Goal: Task Accomplishment & Management: Manage account settings

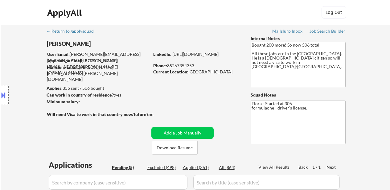
select select ""pending""
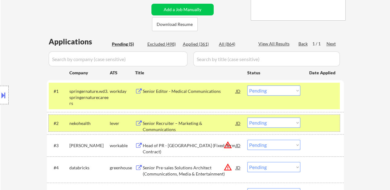
click at [311, 125] on div at bounding box center [322, 123] width 27 height 11
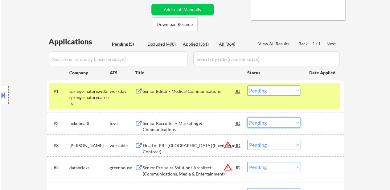
click at [264, 120] on select "Choose an option... Pending Applied Excluded (Questions) Excluded (Expired) Exc…" at bounding box center [273, 123] width 53 height 10
click at [247, 118] on select "Choose an option... Pending Applied Excluded (Questions) Excluded (Expired) Exc…" at bounding box center [273, 123] width 53 height 10
select select ""pending""
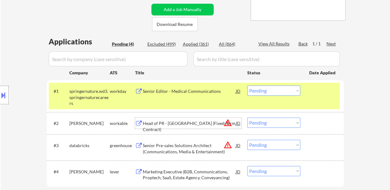
click at [181, 120] on div "Head of PR - North EU (Fixed-Term Contract)" at bounding box center [189, 123] width 93 height 11
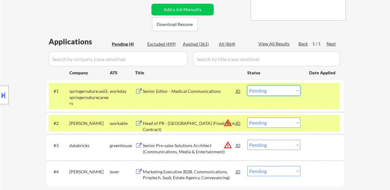
click at [286, 89] on select "Choose an option... Pending Applied Excluded (Questions) Excluded (Expired) Exc…" at bounding box center [273, 90] width 53 height 10
click at [247, 85] on select "Choose an option... Pending Applied Excluded (Questions) Excluded (Expired) Exc…" at bounding box center [273, 90] width 53 height 10
select select ""pending""
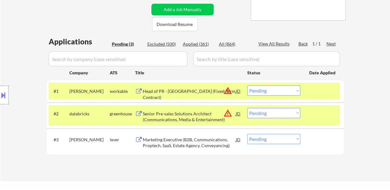
click at [321, 89] on div at bounding box center [322, 90] width 27 height 11
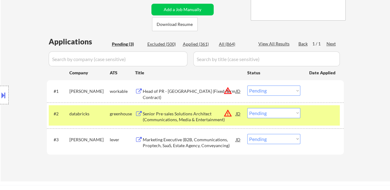
drag, startPoint x: 300, startPoint y: 125, endPoint x: 309, endPoint y: 121, distance: 10.5
click at [300, 125] on div "#2 databricks greenhouse Senior Pre-sales Solutions Architect (Communications, …" at bounding box center [194, 115] width 291 height 20
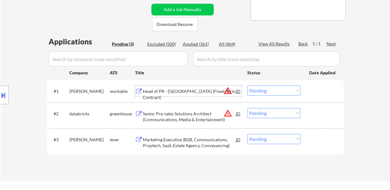
click at [205, 91] on div "Head of PR - North EU (Fixed-Term Contract)" at bounding box center [189, 94] width 93 height 12
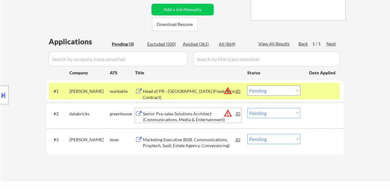
click at [201, 114] on div "Senior Pre-sales Solutions Architect (Communications, Media & Entertainment)" at bounding box center [189, 117] width 93 height 12
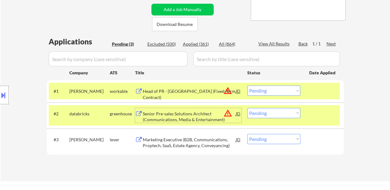
click at [190, 136] on div "Marketing Executive (B2B, Communications, Proptech, SaaS, Estate Agency, Convey…" at bounding box center [189, 141] width 93 height 15
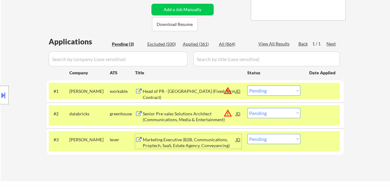
click at [263, 116] on select "Choose an option... Pending Applied Excluded (Questions) Excluded (Expired) Exc…" at bounding box center [273, 113] width 53 height 10
click at [247, 108] on select "Choose an option... Pending Applied Excluded (Questions) Excluded (Expired) Exc…" at bounding box center [273, 113] width 53 height 10
select select ""pending""
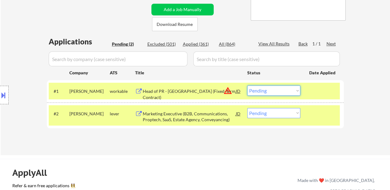
click at [288, 91] on select "Choose an option... Pending Applied Excluded (Questions) Excluded (Expired) Exc…" at bounding box center [273, 90] width 53 height 10
click at [247, 85] on select "Choose an option... Pending Applied Excluded (Questions) Excluded (Expired) Exc…" at bounding box center [273, 90] width 53 height 10
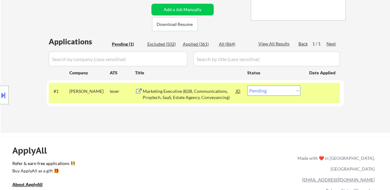
click at [284, 87] on select "Choose an option... Pending Applied Excluded (Questions) Excluded (Expired) Exc…" at bounding box center [273, 90] width 53 height 10
select select ""excluded__bad_match_""
click at [247, 85] on select "Choose an option... Pending Applied Excluded (Questions) Excluded (Expired) Exc…" at bounding box center [273, 90] width 53 height 10
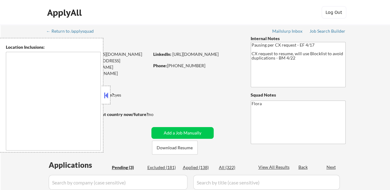
select select ""pending""
type textarea "Raleigh, NC Cary, NC Morrisville, NC Apex, NC Garner, NC Wake Forest, NC Holly …"
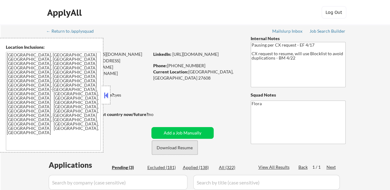
click at [175, 148] on button "Download Resume" at bounding box center [175, 148] width 46 height 14
click at [106, 95] on button at bounding box center [106, 95] width 7 height 9
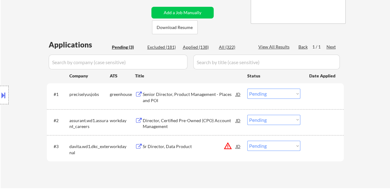
scroll to position [123, 0]
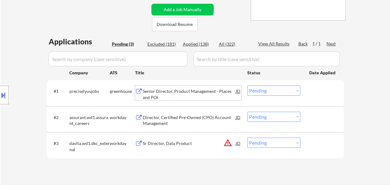
click at [176, 90] on div "Senior Director, Product Management - Places and POI" at bounding box center [189, 94] width 93 height 12
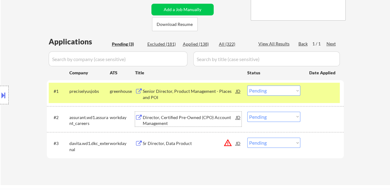
click at [193, 118] on div "Director, Certified Pre-Owned (CPO) Account Management" at bounding box center [189, 120] width 93 height 12
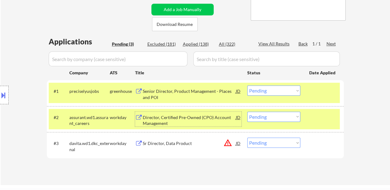
click at [166, 143] on div "Sr Director, Data Product" at bounding box center [189, 143] width 93 height 6
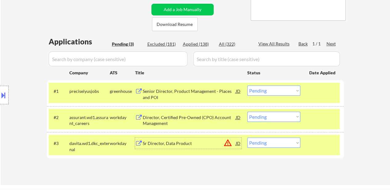
click at [285, 142] on select "Choose an option... Pending Applied Excluded (Questions) Excluded (Expired) Exc…" at bounding box center [273, 143] width 53 height 10
select select ""excluded__expired_""
click at [247, 138] on select "Choose an option... Pending Applied Excluded (Questions) Excluded (Expired) Exc…" at bounding box center [273, 143] width 53 height 10
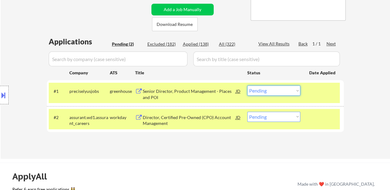
click at [272, 89] on select "Choose an option... Pending Applied Excluded (Questions) Excluded (Expired) Exc…" at bounding box center [273, 90] width 53 height 10
click at [247, 85] on select "Choose an option... Pending Applied Excluded (Questions) Excluded (Expired) Exc…" at bounding box center [273, 90] width 53 height 10
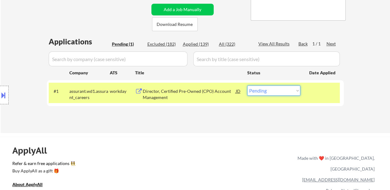
click at [263, 91] on select "Choose an option... Pending Applied Excluded (Questions) Excluded (Expired) Exc…" at bounding box center [273, 90] width 53 height 10
select select ""excluded__bad_match_""
click at [247, 85] on select "Choose an option... Pending Applied Excluded (Questions) Excluded (Expired) Exc…" at bounding box center [273, 90] width 53 height 10
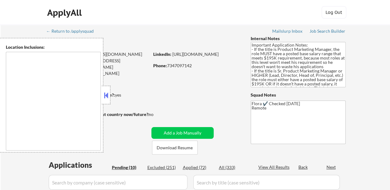
select select ""pending""
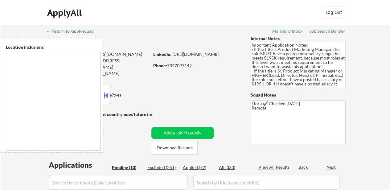
select select ""pending""
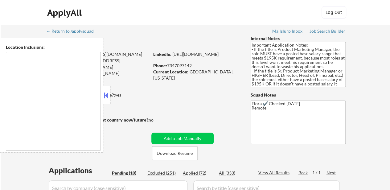
click at [105, 96] on button at bounding box center [106, 95] width 7 height 9
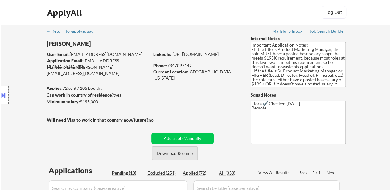
click at [183, 155] on button "Download Resume" at bounding box center [175, 153] width 46 height 14
click at [179, 152] on button "Download Resume" at bounding box center [175, 153] width 46 height 14
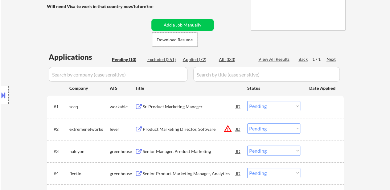
scroll to position [123, 0]
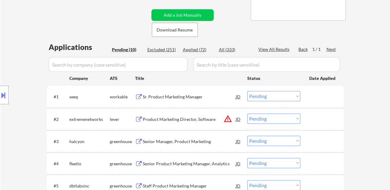
click at [177, 95] on div "Sr. Product Marketing Manager" at bounding box center [189, 97] width 93 height 6
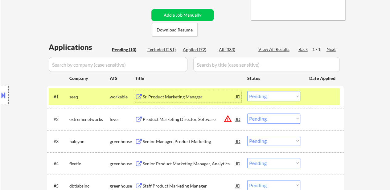
click at [162, 120] on div "Product Marketing Director, Software" at bounding box center [189, 119] width 93 height 6
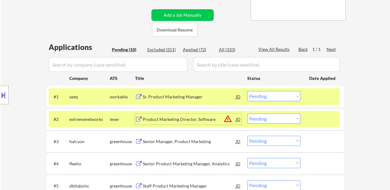
click at [190, 141] on div "Senior Manager, Product Marketing" at bounding box center [189, 142] width 93 height 6
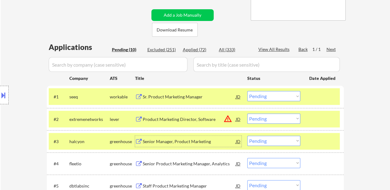
click at [259, 95] on select "Choose an option... Pending Applied Excluded (Questions) Excluded (Expired) Exc…" at bounding box center [273, 96] width 53 height 10
click at [247, 91] on select "Choose an option... Pending Applied Excluded (Questions) Excluded (Expired) Exc…" at bounding box center [273, 96] width 53 height 10
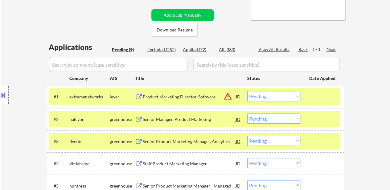
click at [326, 145] on div at bounding box center [322, 141] width 27 height 11
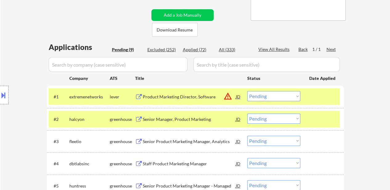
click at [185, 145] on div "Senior Product Marketing Manager, Analytics" at bounding box center [189, 141] width 93 height 11
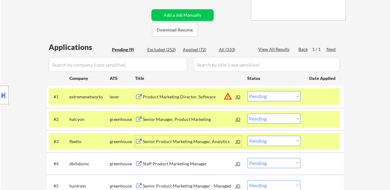
click at [277, 97] on select "Choose an option... Pending Applied Excluded (Questions) Excluded (Expired) Exc…" at bounding box center [273, 96] width 53 height 10
click at [247, 91] on select "Choose an option... Pending Applied Excluded (Questions) Excluded (Expired) Exc…" at bounding box center [273, 96] width 53 height 10
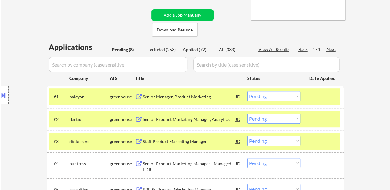
click at [309, 138] on div "#3 dbtlabsinc greenhouse Staff Product Marketing Manager JD Choose an option...…" at bounding box center [194, 141] width 291 height 17
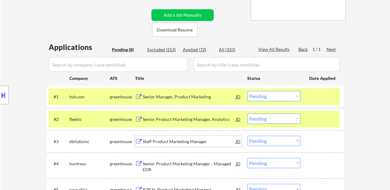
click at [191, 143] on div "Staff Product Marketing Manager" at bounding box center [189, 142] width 93 height 6
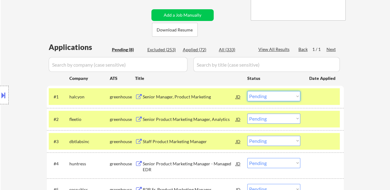
click at [285, 93] on select "Choose an option... Pending Applied Excluded (Questions) Excluded (Expired) Exc…" at bounding box center [273, 96] width 53 height 10
click at [247, 91] on select "Choose an option... Pending Applied Excluded (Questions) Excluded (Expired) Exc…" at bounding box center [273, 96] width 53 height 10
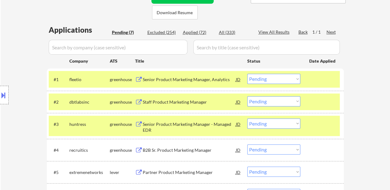
scroll to position [154, 0]
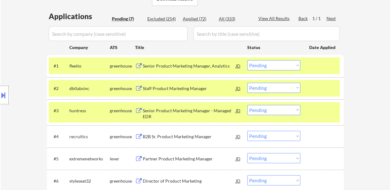
click at [320, 111] on div at bounding box center [322, 110] width 27 height 11
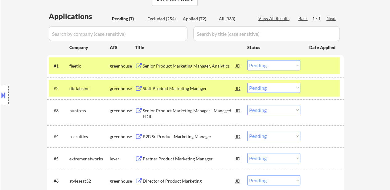
click at [209, 112] on div "Senior Product Marketing Manager - Managed EDR" at bounding box center [189, 114] width 93 height 12
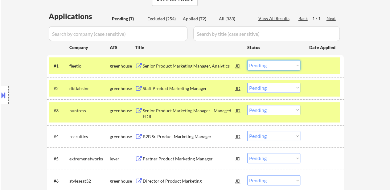
click at [264, 67] on select "Choose an option... Pending Applied Excluded (Questions) Excluded (Expired) Exc…" at bounding box center [273, 65] width 53 height 10
click at [247, 60] on select "Choose an option... Pending Applied Excluded (Questions) Excluded (Expired) Exc…" at bounding box center [273, 65] width 53 height 10
select select ""pending""
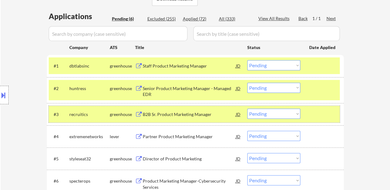
drag, startPoint x: 317, startPoint y: 111, endPoint x: 245, endPoint y: 129, distance: 73.8
click at [317, 111] on div at bounding box center [322, 114] width 27 height 11
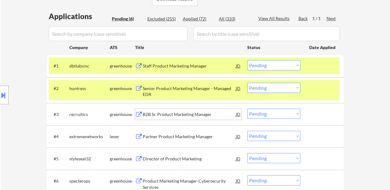
click at [197, 116] on div "B2B Sr. Product Marketing Manager" at bounding box center [189, 114] width 93 height 6
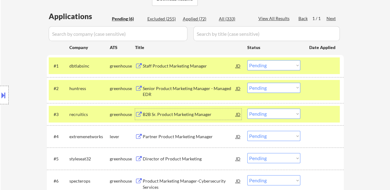
click at [189, 138] on div "Partner Product Marketing Manager" at bounding box center [189, 137] width 93 height 6
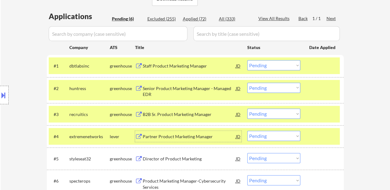
click at [280, 113] on select "Choose an option... Pending Applied Excluded (Questions) Excluded (Expired) Exc…" at bounding box center [273, 114] width 53 height 10
click at [247, 109] on select "Choose an option... Pending Applied Excluded (Questions) Excluded (Expired) Exc…" at bounding box center [273, 114] width 53 height 10
select select ""pending""
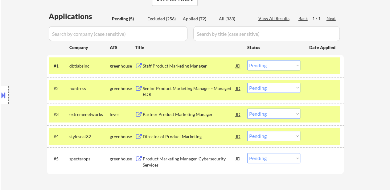
click at [310, 111] on div at bounding box center [322, 114] width 27 height 11
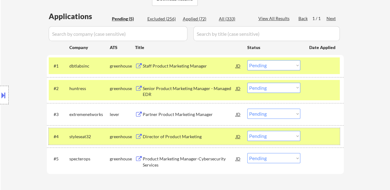
click at [307, 137] on div "#4 styleseat32 greenhouse Director of Product Marketing JD Choose an option... …" at bounding box center [194, 136] width 291 height 17
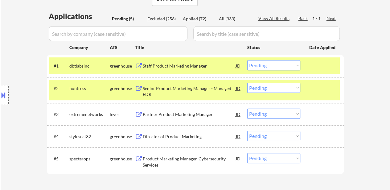
click at [172, 116] on div "Partner Product Marketing Manager" at bounding box center [189, 114] width 93 height 6
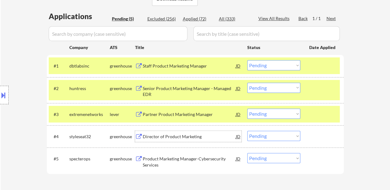
click at [197, 135] on div "Director of Product Marketing" at bounding box center [189, 137] width 93 height 6
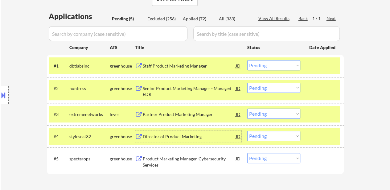
click at [271, 63] on select "Choose an option... Pending Applied Excluded (Questions) Excluded (Expired) Exc…" at bounding box center [273, 65] width 53 height 10
click at [247, 60] on select "Choose an option... Pending Applied Excluded (Questions) Excluded (Expired) Exc…" at bounding box center [273, 65] width 53 height 10
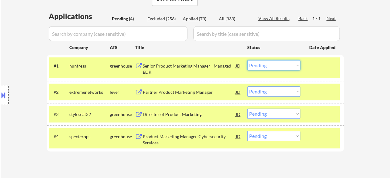
click at [269, 66] on select "Choose an option... Pending Applied Excluded (Questions) Excluded (Expired) Exc…" at bounding box center [273, 65] width 53 height 10
click at [247, 60] on select "Choose an option... Pending Applied Excluded (Questions) Excluded (Expired) Exc…" at bounding box center [273, 65] width 53 height 10
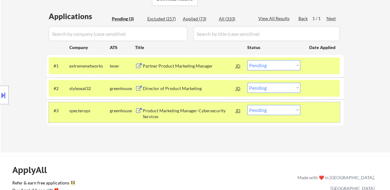
click at [327, 107] on div at bounding box center [322, 110] width 27 height 11
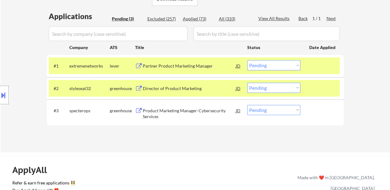
click at [202, 114] on div "Product Marketing Manager-Cybersecurity Services" at bounding box center [189, 114] width 93 height 12
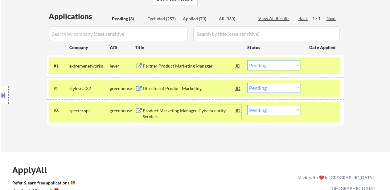
click at [268, 66] on select "Choose an option... Pending Applied Excluded (Questions) Excluded (Expired) Exc…" at bounding box center [273, 65] width 53 height 10
click at [247, 60] on select "Choose an option... Pending Applied Excluded (Questions) Excluded (Expired) Exc…" at bounding box center [273, 65] width 53 height 10
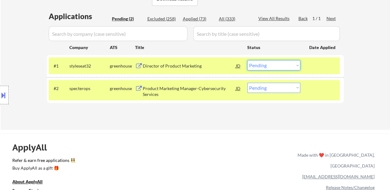
drag, startPoint x: 264, startPoint y: 66, endPoint x: 264, endPoint y: 69, distance: 3.4
click at [264, 66] on select "Choose an option... Pending Applied Excluded (Questions) Excluded (Expired) Exc…" at bounding box center [273, 65] width 53 height 10
click at [247, 60] on select "Choose an option... Pending Applied Excluded (Questions) Excluded (Expired) Exc…" at bounding box center [273, 65] width 53 height 10
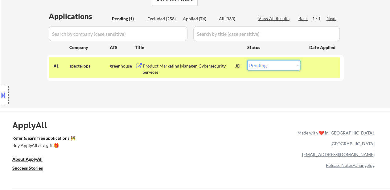
click at [260, 66] on select "Choose an option... Pending Applied Excluded (Questions) Excluded (Expired) Exc…" at bounding box center [273, 65] width 53 height 10
select select ""excluded__salary_""
click at [247, 60] on select "Choose an option... Pending Applied Excluded (Questions) Excluded (Expired) Exc…" at bounding box center [273, 65] width 53 height 10
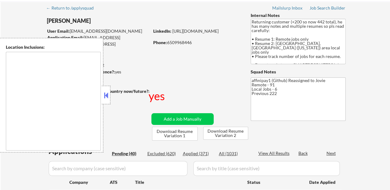
scroll to position [62, 0]
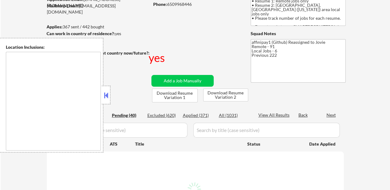
type textarea "[GEOGRAPHIC_DATA], [GEOGRAPHIC_DATA] [GEOGRAPHIC_DATA], [GEOGRAPHIC_DATA] [GEOG…"
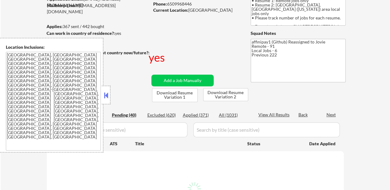
select select ""pending""
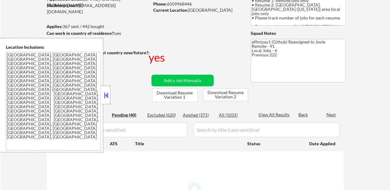
select select ""pending""
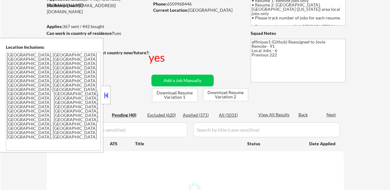
select select ""pending""
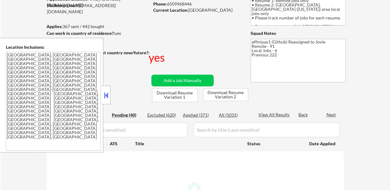
select select ""pending""
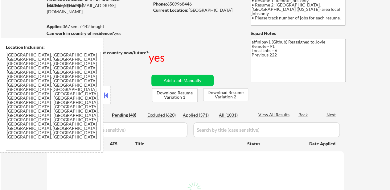
select select ""pending""
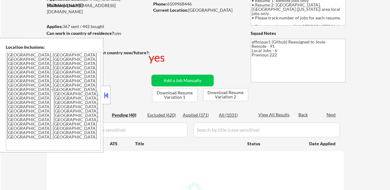
select select ""pending""
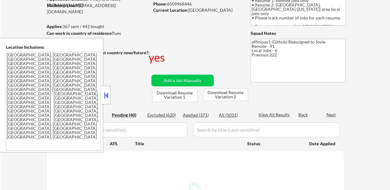
select select ""pending""
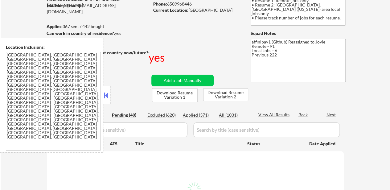
select select ""pending""
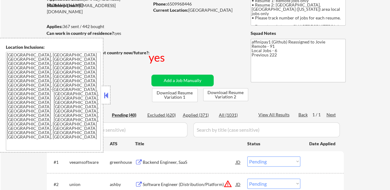
scroll to position [123, 0]
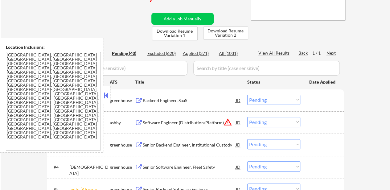
click at [108, 97] on button at bounding box center [106, 95] width 7 height 9
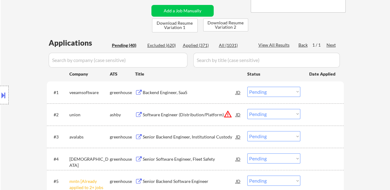
scroll to position [154, 0]
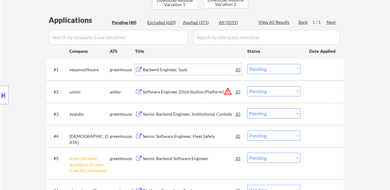
click at [178, 73] on div "Backend Engineer, SaaS" at bounding box center [189, 69] width 93 height 11
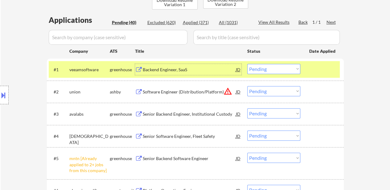
click at [207, 95] on div "Software Engineer (Distribution/Platform)" at bounding box center [189, 91] width 93 height 11
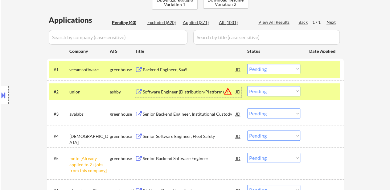
click at [186, 114] on div "Senior Backend Engineer, Institutional Custody" at bounding box center [189, 114] width 93 height 6
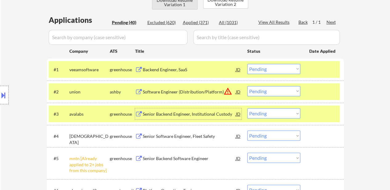
click at [185, 8] on button "Download Resume Variation 1" at bounding box center [175, 3] width 46 height 14
click at [267, 68] on select "Choose an option... Pending Applied Excluded (Questions) Excluded (Expired) Exc…" at bounding box center [273, 69] width 53 height 10
click at [247, 64] on select "Choose an option... Pending Applied Excluded (Questions) Excluded (Expired) Exc…" at bounding box center [273, 69] width 53 height 10
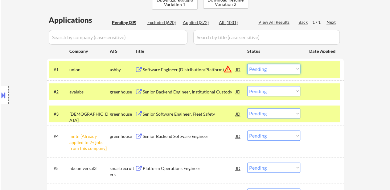
drag, startPoint x: 271, startPoint y: 68, endPoint x: 274, endPoint y: 73, distance: 5.8
click at [271, 68] on select "Choose an option... Pending Applied Excluded (Questions) Excluded (Expired) Exc…" at bounding box center [273, 69] width 53 height 10
click at [247, 64] on select "Choose an option... Pending Applied Excluded (Questions) Excluded (Expired) Exc…" at bounding box center [273, 69] width 53 height 10
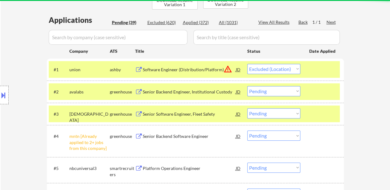
select select ""pending""
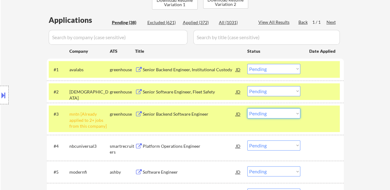
click at [275, 108] on select "Choose an option... Pending Applied Excluded (Questions) Excluded (Expired) Exc…" at bounding box center [273, 113] width 53 height 10
click at [247, 108] on select "Choose an option... Pending Applied Excluded (Questions) Excluded (Expired) Exc…" at bounding box center [273, 113] width 53 height 10
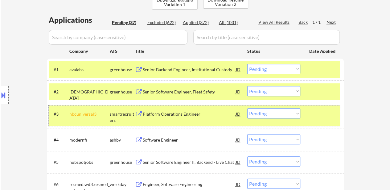
click at [320, 109] on div at bounding box center [322, 113] width 27 height 11
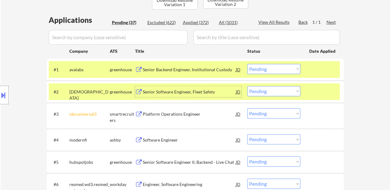
click at [194, 95] on div "Senior Software Engineer, Fleet Safety" at bounding box center [189, 92] width 93 height 6
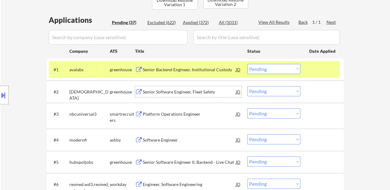
click at [325, 91] on div at bounding box center [322, 91] width 27 height 11
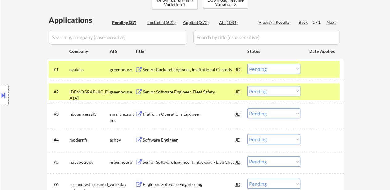
click at [264, 116] on select "Choose an option... Pending Applied Excluded (Questions) Excluded (Expired) Exc…" at bounding box center [273, 113] width 53 height 10
click at [247, 108] on select "Choose an option... Pending Applied Excluded (Questions) Excluded (Expired) Exc…" at bounding box center [273, 113] width 53 height 10
select select ""pending""
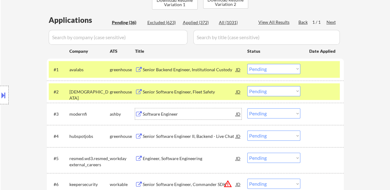
click at [170, 115] on div "Software Engineer" at bounding box center [189, 114] width 93 height 6
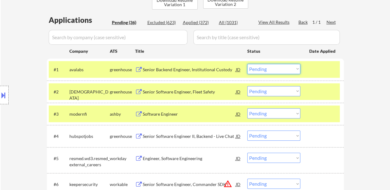
click at [277, 69] on select "Choose an option... Pending Applied Excluded (Questions) Excluded (Expired) Exc…" at bounding box center [273, 69] width 53 height 10
click at [247, 64] on select "Choose an option... Pending Applied Excluded (Questions) Excluded (Expired) Exc…" at bounding box center [273, 69] width 53 height 10
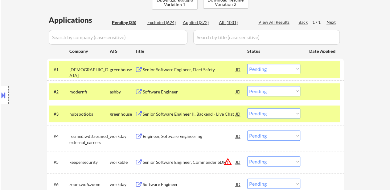
click at [317, 109] on div at bounding box center [322, 113] width 27 height 11
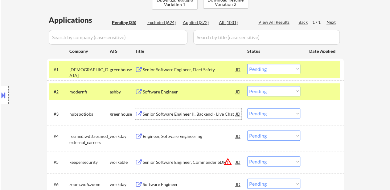
click at [206, 115] on div "Senior Software Engineer II, Backend - Live Chat" at bounding box center [189, 114] width 93 height 6
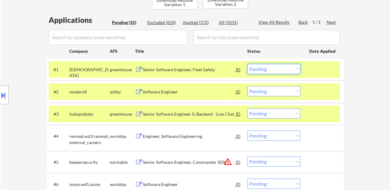
click at [269, 68] on select "Choose an option... Pending Applied Excluded (Questions) Excluded (Expired) Exc…" at bounding box center [273, 69] width 53 height 10
click at [247, 64] on select "Choose an option... Pending Applied Excluded (Questions) Excluded (Expired) Exc…" at bounding box center [273, 69] width 53 height 10
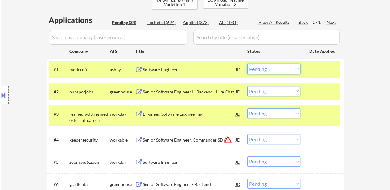
click at [271, 69] on select "Choose an option... Pending Applied Excluded (Questions) Excluded (Expired) Exc…" at bounding box center [273, 69] width 53 height 10
click at [247, 64] on select "Choose an option... Pending Applied Excluded (Questions) Excluded (Expired) Exc…" at bounding box center [273, 69] width 53 height 10
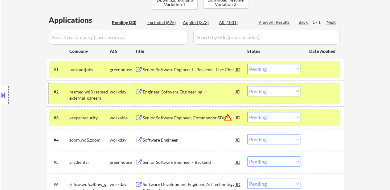
click at [317, 93] on div at bounding box center [322, 91] width 27 height 11
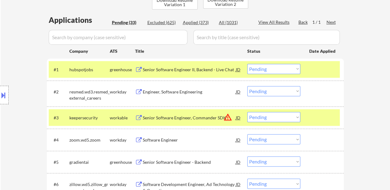
click at [178, 99] on div "#2 resmed.wd3.resmed_external_careers workday Engineer, Software Engineering JD…" at bounding box center [194, 93] width 291 height 20
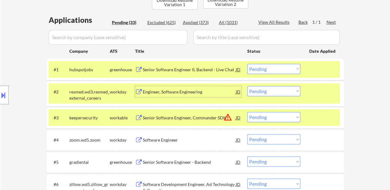
click at [175, 90] on div "Engineer, Software Engineering" at bounding box center [189, 92] width 93 height 6
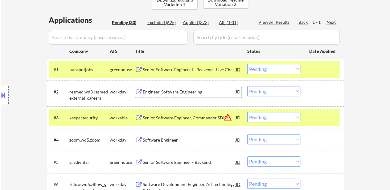
click at [322, 123] on div at bounding box center [322, 117] width 27 height 11
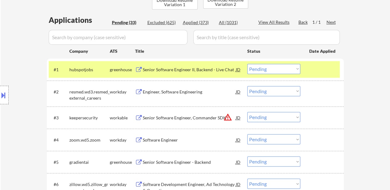
click at [194, 119] on div "Senior Software Engineer, Commander SDK" at bounding box center [189, 118] width 93 height 6
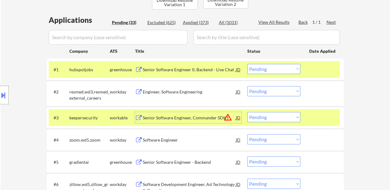
click at [256, 66] on select "Choose an option... Pending Applied Excluded (Questions) Excluded (Expired) Exc…" at bounding box center [273, 69] width 53 height 10
click at [247, 64] on select "Choose an option... Pending Applied Excluded (Questions) Excluded (Expired) Exc…" at bounding box center [273, 69] width 53 height 10
select select ""pending""
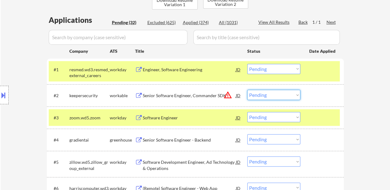
click at [272, 97] on select "Choose an option... Pending Applied Excluded (Questions) Excluded (Expired) Exc…" at bounding box center [273, 95] width 53 height 10
click at [247, 90] on select "Choose an option... Pending Applied Excluded (Questions) Excluded (Expired) Exc…" at bounding box center [273, 95] width 53 height 10
click at [169, 116] on div "Software Engineer" at bounding box center [189, 118] width 93 height 6
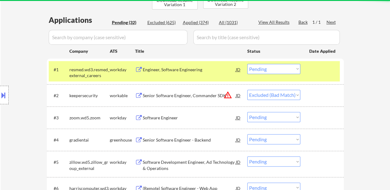
select select ""pending""
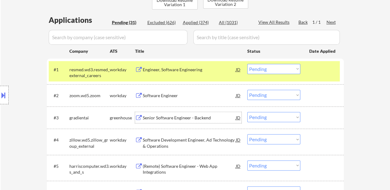
click at [164, 118] on div "Senior Software Engineer - Backend" at bounding box center [189, 118] width 93 height 6
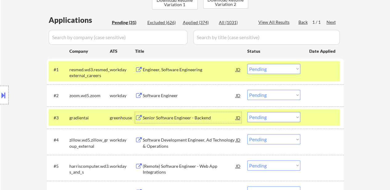
drag, startPoint x: 254, startPoint y: 68, endPoint x: 258, endPoint y: 73, distance: 6.6
click at [254, 68] on select "Choose an option... Pending Applied Excluded (Questions) Excluded (Expired) Exc…" at bounding box center [273, 69] width 53 height 10
click at [247, 64] on select "Choose an option... Pending Applied Excluded (Questions) Excluded (Expired) Exc…" at bounding box center [273, 69] width 53 height 10
click at [188, 142] on div "Software Development Engineer, Ad Technology & Operations" at bounding box center [189, 143] width 93 height 12
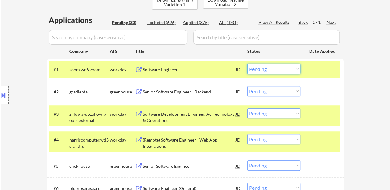
drag, startPoint x: 276, startPoint y: 67, endPoint x: 277, endPoint y: 73, distance: 5.8
click at [276, 67] on select "Choose an option... Pending Applied Excluded (Questions) Excluded (Expired) Exc…" at bounding box center [273, 69] width 53 height 10
click at [247, 64] on select "Choose an option... Pending Applied Excluded (Questions) Excluded (Expired) Exc…" at bounding box center [273, 69] width 53 height 10
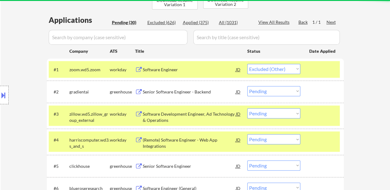
select select ""pending""
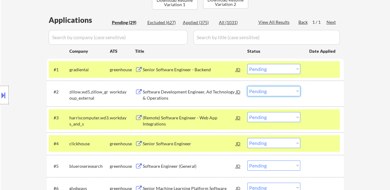
click at [257, 91] on select "Choose an option... Pending Applied Excluded (Questions) Excluded (Expired) Exc…" at bounding box center [273, 91] width 53 height 10
click at [247, 86] on select "Choose an option... Pending Applied Excluded (Questions) Excluded (Expired) Exc…" at bounding box center [273, 91] width 53 height 10
click at [187, 117] on div "(Remote) Software Engineer - Web App Integrations" at bounding box center [189, 121] width 93 height 12
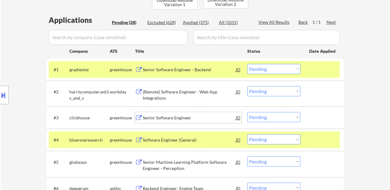
click at [256, 90] on select "Choose an option... Pending Applied Excluded (Questions) Excluded (Expired) Exc…" at bounding box center [273, 91] width 53 height 10
click at [247, 86] on select "Choose an option... Pending Applied Excluded (Questions) Excluded (Expired) Exc…" at bounding box center [273, 91] width 53 height 10
click at [160, 116] on div "Senior Software Engineer" at bounding box center [189, 118] width 93 height 6
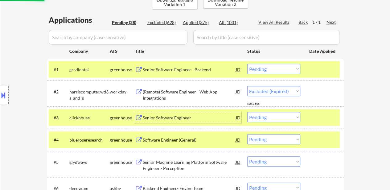
click at [312, 139] on div at bounding box center [322, 139] width 27 height 11
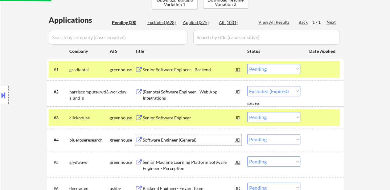
click at [192, 135] on div "Software Engineer (General)" at bounding box center [189, 139] width 93 height 11
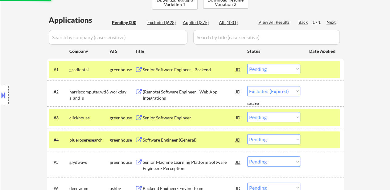
select select ""pending""
click at [273, 66] on select "Choose an option... Pending Applied Excluded (Questions) Excluded (Expired) Exc…" at bounding box center [273, 69] width 53 height 10
click at [247, 64] on select "Choose an option... Pending Applied Excluded (Questions) Excluded (Expired) Exc…" at bounding box center [273, 69] width 53 height 10
select select ""pending""
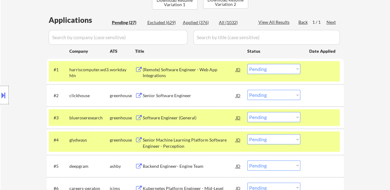
click at [259, 94] on select "Choose an option... Pending Applied Excluded (Questions) Excluded (Expired) Exc…" at bounding box center [273, 95] width 53 height 10
click at [247, 90] on select "Choose an option... Pending Applied Excluded (Questions) Excluded (Expired) Exc…" at bounding box center [273, 95] width 53 height 10
click at [200, 67] on div "(Remote) Software Engineer - Web App Integrations" at bounding box center [189, 73] width 93 height 12
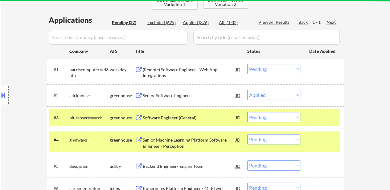
select select ""pending""
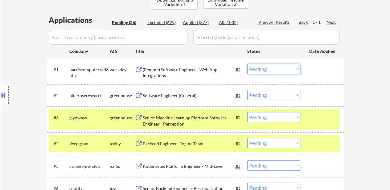
click at [261, 69] on select "Choose an option... Pending Applied Excluded (Questions) Excluded (Expired) Exc…" at bounding box center [273, 69] width 53 height 10
click at [247, 64] on select "Choose an option... Pending Applied Excluded (Questions) Excluded (Expired) Exc…" at bounding box center [273, 69] width 53 height 10
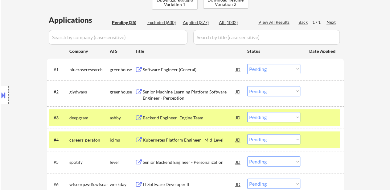
drag, startPoint x: 329, startPoint y: 118, endPoint x: 328, endPoint y: 121, distance: 3.2
click at [330, 119] on div at bounding box center [322, 117] width 27 height 11
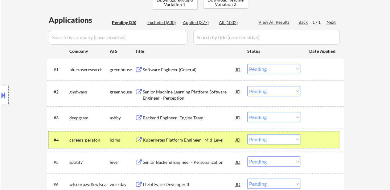
drag, startPoint x: 322, startPoint y: 144, endPoint x: 308, endPoint y: 138, distance: 15.4
click at [322, 143] on div at bounding box center [322, 139] width 27 height 11
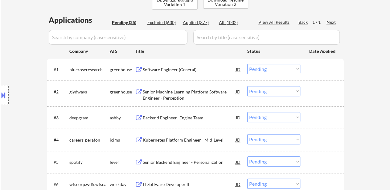
click at [201, 121] on div "Backend Engineer- Engine Team" at bounding box center [189, 117] width 93 height 11
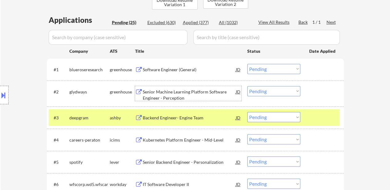
click at [193, 91] on div "Senior Machine Learning Platform Software Engineer - Perception" at bounding box center [189, 95] width 93 height 12
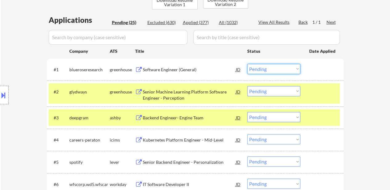
click at [263, 69] on select "Choose an option... Pending Applied Excluded (Questions) Excluded (Expired) Exc…" at bounding box center [273, 69] width 53 height 10
click at [247, 64] on select "Choose an option... Pending Applied Excluded (Questions) Excluded (Expired) Exc…" at bounding box center [273, 69] width 53 height 10
select select ""pending""
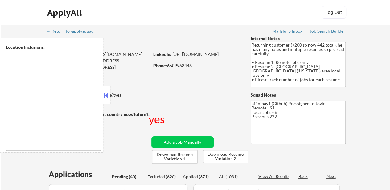
select select ""pending""
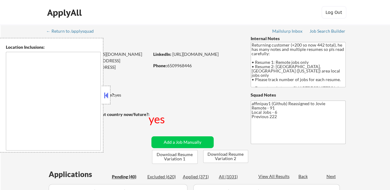
select select ""pending""
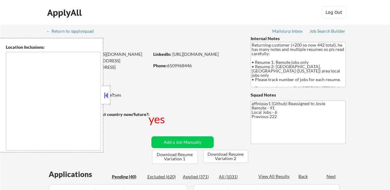
select select ""pending""
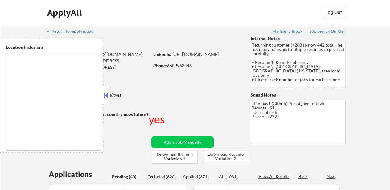
select select ""pending""
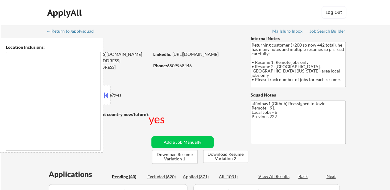
select select ""pending""
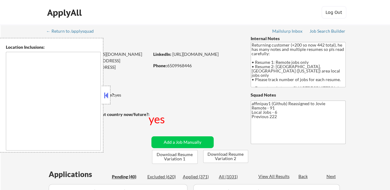
select select ""pending""
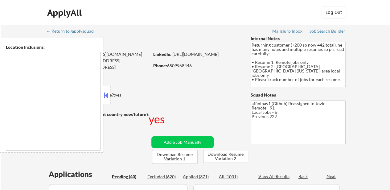
select select ""pending""
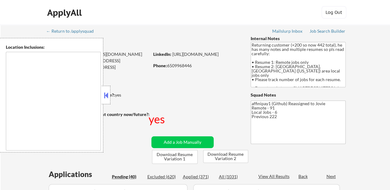
select select ""pending""
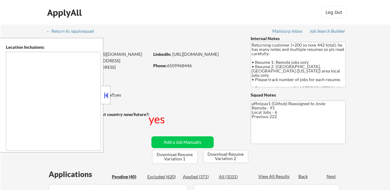
type textarea "[GEOGRAPHIC_DATA], [GEOGRAPHIC_DATA] [GEOGRAPHIC_DATA], [GEOGRAPHIC_DATA] [GEOG…"
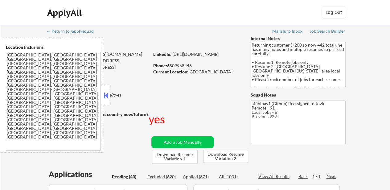
click at [104, 96] on button at bounding box center [106, 95] width 7 height 9
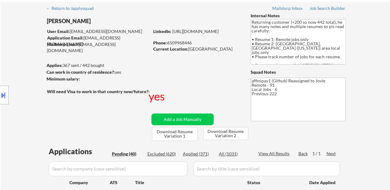
scroll to position [31, 0]
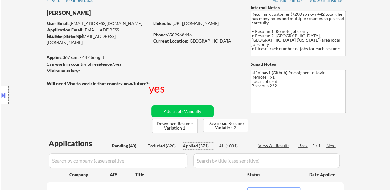
click at [199, 145] on div "Applied (371)" at bounding box center [198, 146] width 31 height 6
select select ""applied""
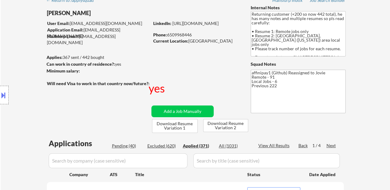
select select ""applied""
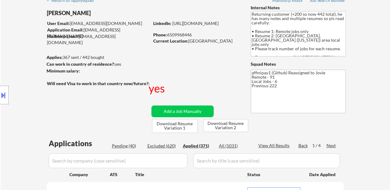
select select ""applied""
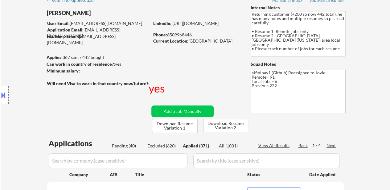
select select ""applied""
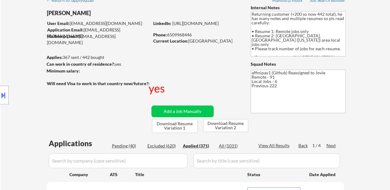
select select ""applied""
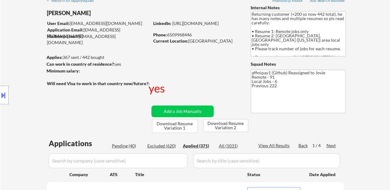
select select ""applied""
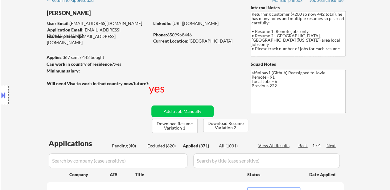
select select ""applied""
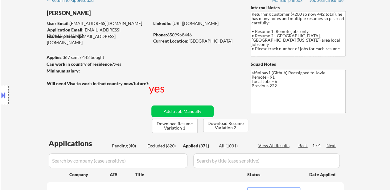
select select ""applied""
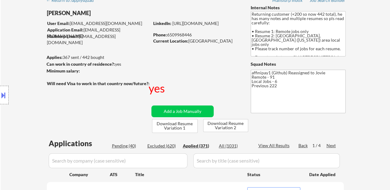
select select ""applied""
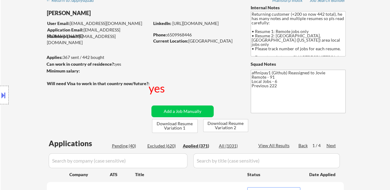
select select ""applied""
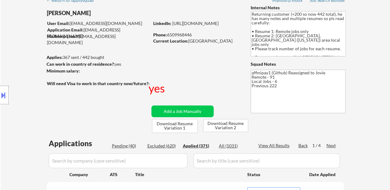
select select ""applied""
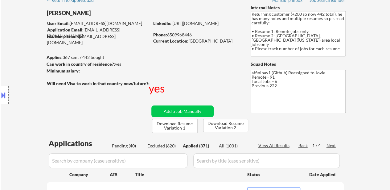
select select ""applied""
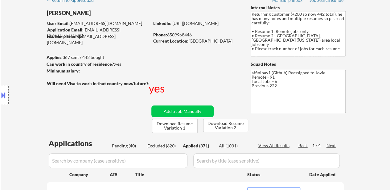
select select ""applied""
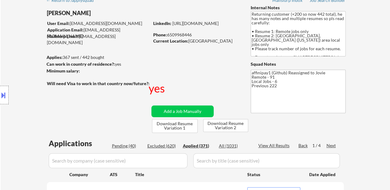
select select ""applied""
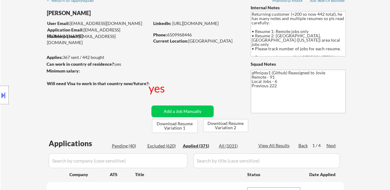
select select ""applied""
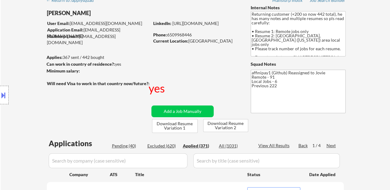
select select ""applied""
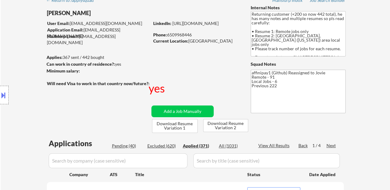
select select ""applied""
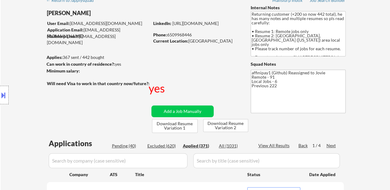
select select ""applied""
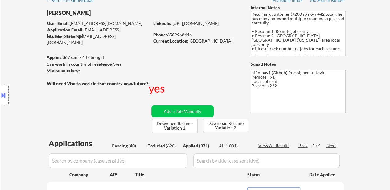
select select ""applied""
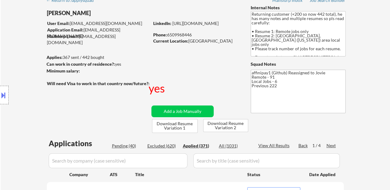
select select ""applied""
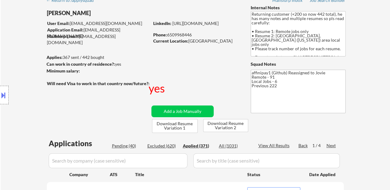
select select ""applied""
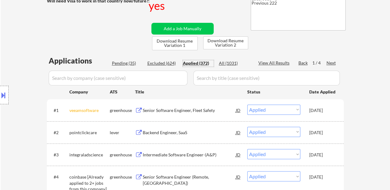
scroll to position [123, 0]
